Goal: Navigation & Orientation: Find specific page/section

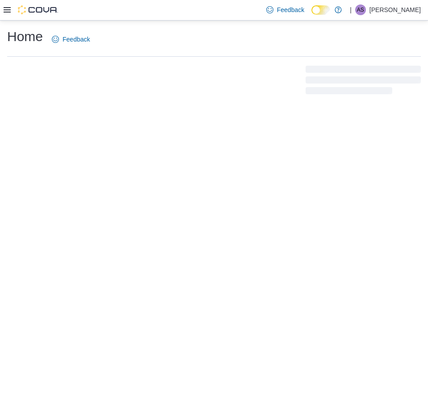
click at [6, 13] on icon at bounding box center [7, 9] width 7 height 7
